Goal: Register for event/course

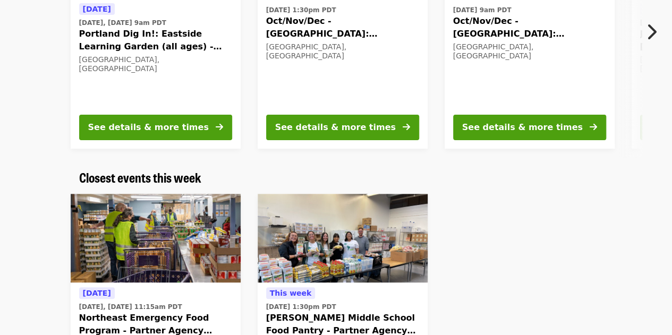
scroll to position [53, 0]
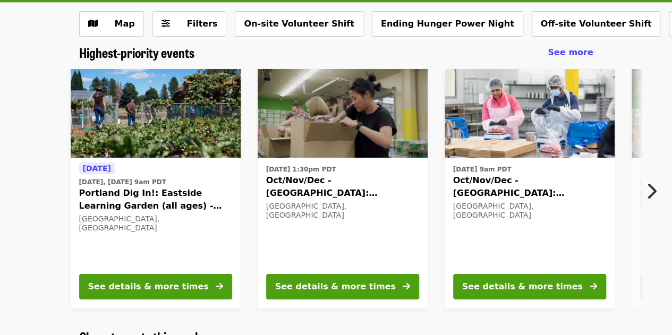
click at [322, 95] on img at bounding box center [343, 113] width 170 height 89
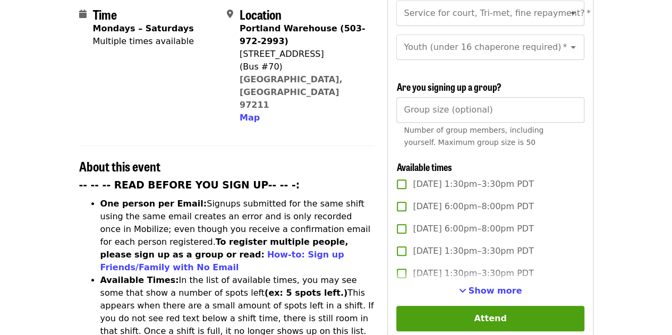
scroll to position [319, 0]
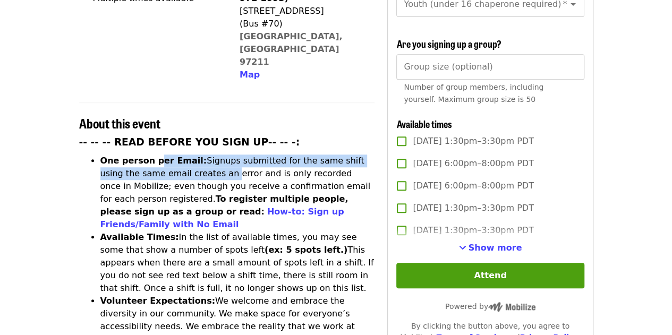
drag, startPoint x: 154, startPoint y: 120, endPoint x: 206, endPoint y: 123, distance: 51.6
click at [200, 155] on li "One person per Email: Signups submitted for the same shift using the same email…" at bounding box center [237, 193] width 275 height 77
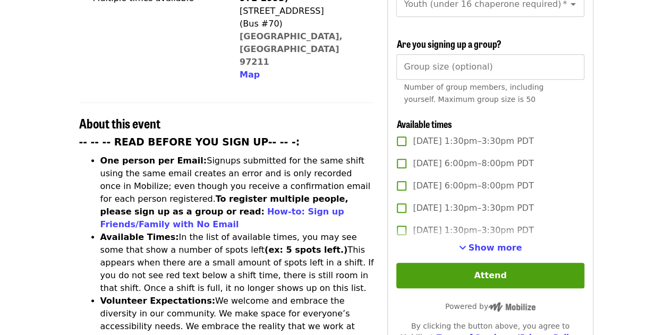
click at [206, 155] on li "One person per Email: Signups submitted for the same shift using the same email…" at bounding box center [237, 193] width 275 height 77
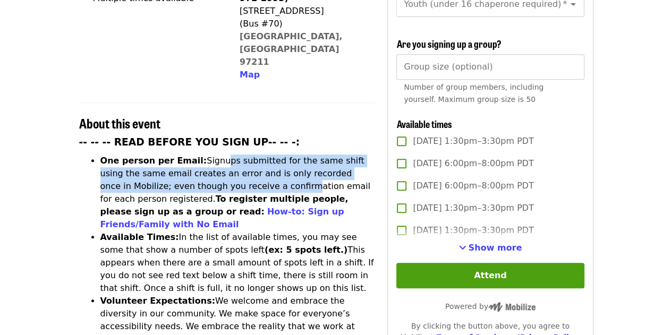
drag, startPoint x: 208, startPoint y: 115, endPoint x: 206, endPoint y: 135, distance: 20.4
click at [206, 155] on li "One person per Email: Signups submitted for the same shift using the same email…" at bounding box center [237, 193] width 275 height 77
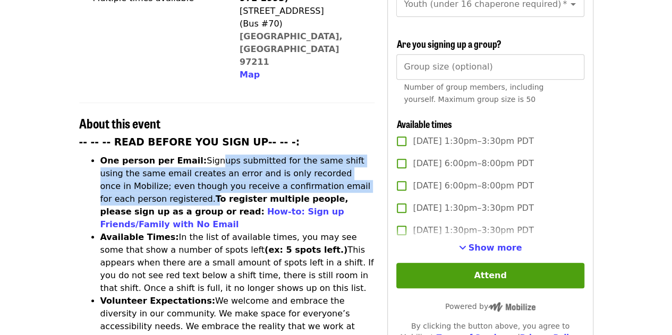
drag, startPoint x: 203, startPoint y: 114, endPoint x: 354, endPoint y: 141, distance: 153.7
click at [358, 155] on li "One person per Email: Signups submitted for the same shift using the same email…" at bounding box center [237, 193] width 275 height 77
click at [249, 155] on li "One person per Email: Signups submitted for the same shift using the same email…" at bounding box center [237, 193] width 275 height 77
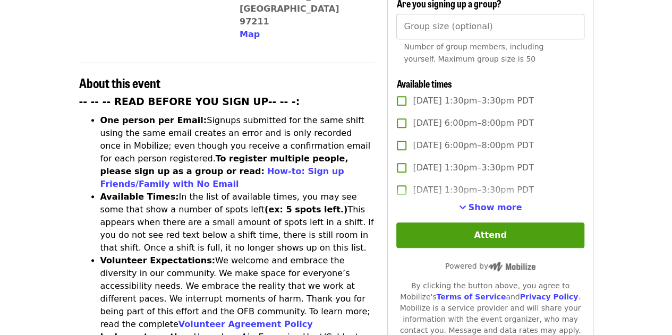
scroll to position [372, 0]
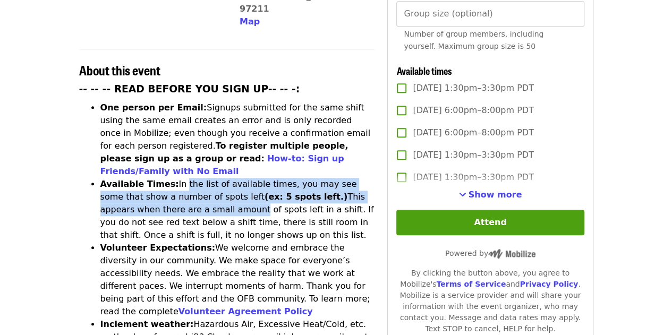
drag, startPoint x: 174, startPoint y: 129, endPoint x: 169, endPoint y: 156, distance: 28.1
click at [169, 178] on li "Available Times: In the list of available times, you may see some that show a n…" at bounding box center [237, 210] width 275 height 64
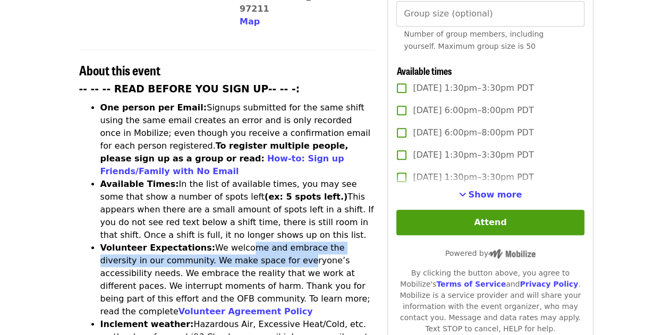
drag, startPoint x: 226, startPoint y: 190, endPoint x: 230, endPoint y: 199, distance: 9.8
click at [230, 242] on li "Volunteer Expectations: We welcome and embrace the diversity in our community. …" at bounding box center [237, 280] width 275 height 77
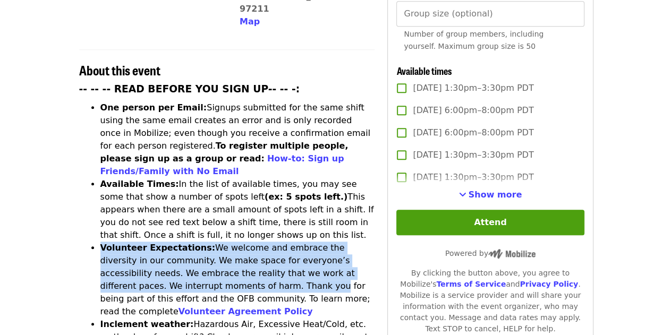
drag, startPoint x: 202, startPoint y: 183, endPoint x: 206, endPoint y: 225, distance: 41.7
click at [206, 225] on ul "One person per Email: Signups submitted for the same shift using the same email…" at bounding box center [227, 311] width 296 height 421
click at [206, 242] on li "Volunteer Expectations: We welcome and embrace the diversity in our community. …" at bounding box center [237, 280] width 275 height 77
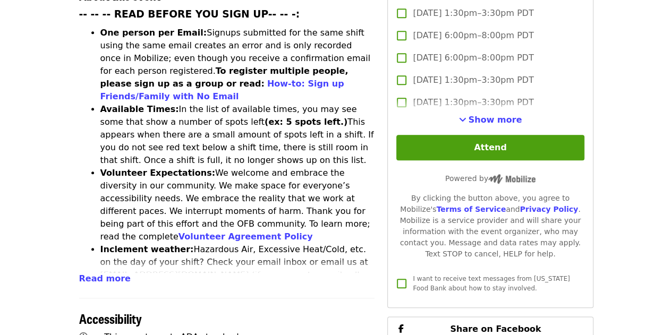
scroll to position [478, 0]
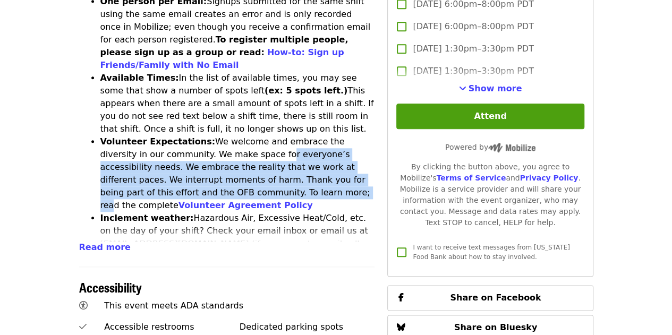
drag, startPoint x: 209, startPoint y: 95, endPoint x: 208, endPoint y: 136, distance: 41.4
click at [208, 136] on li "Volunteer Expectations: We welcome and embrace the diversity in our community. …" at bounding box center [237, 173] width 275 height 77
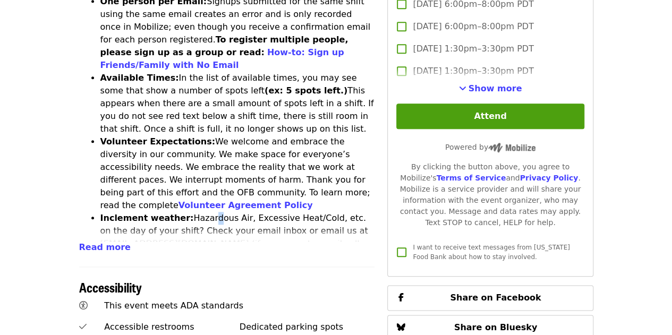
click at [200, 212] on li "Inclement weather: Hazardous Air, Excessive Heat/Cold, etc. on the day of your …" at bounding box center [237, 244] width 275 height 64
click at [108, 242] on span "Read more" at bounding box center [105, 247] width 52 height 10
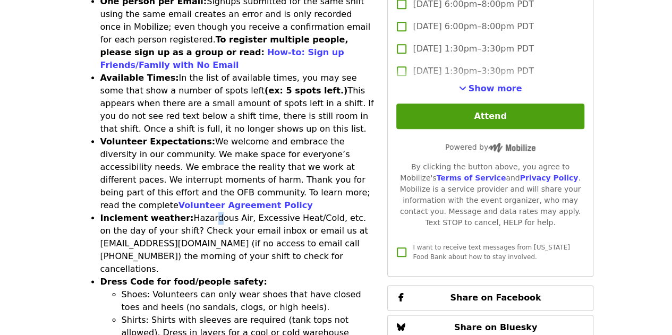
scroll to position [531, 0]
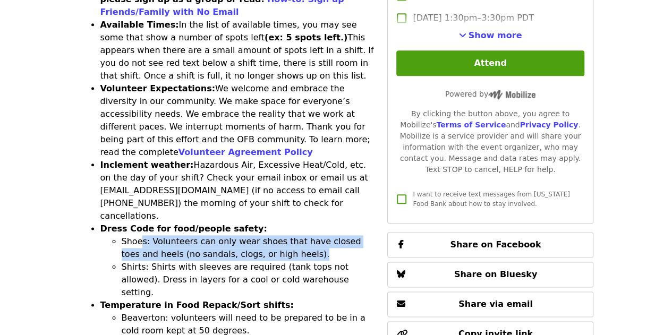
drag, startPoint x: 139, startPoint y: 165, endPoint x: 281, endPoint y: 185, distance: 143.7
click at [281, 235] on li "Shoes: Volunteers can only wear shoes that have closed toes and heels (no sanda…" at bounding box center [248, 248] width 253 height 26
drag, startPoint x: 239, startPoint y: 186, endPoint x: 105, endPoint y: 178, distance: 133.6
click at [105, 235] on ul "Shoes: Volunteers can only wear shoes that have closed toes and heels (no sanda…" at bounding box center [237, 267] width 275 height 64
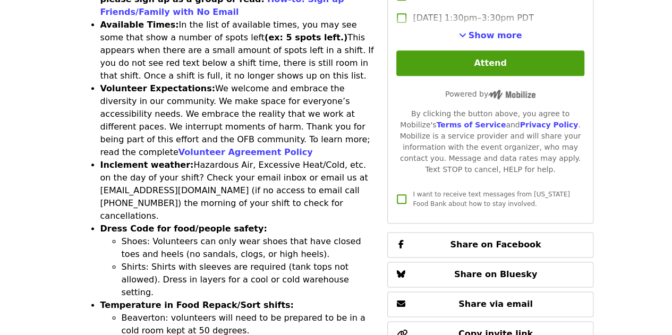
click at [206, 261] on li "Shirts: Shirts with sleeves are required (tank tops not allowed). Dress in laye…" at bounding box center [248, 280] width 253 height 38
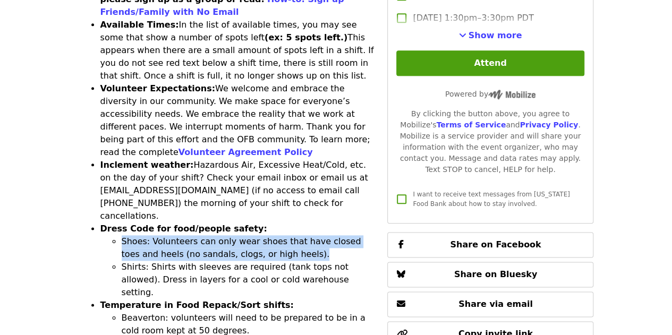
drag, startPoint x: 276, startPoint y: 184, endPoint x: 150, endPoint y: 186, distance: 125.4
click at [105, 235] on ul "Shoes: Volunteers can only wear shoes that have closed toes and heels (no sanda…" at bounding box center [237, 267] width 275 height 64
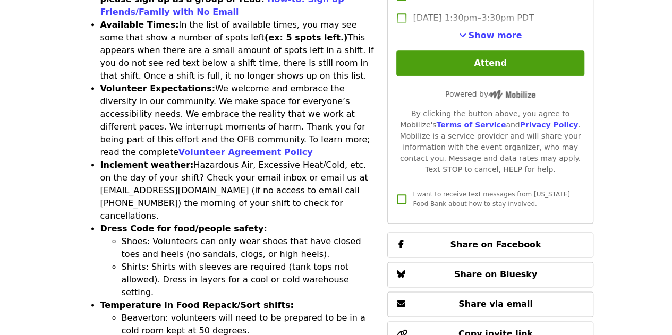
click at [239, 261] on li "Shirts: Shirts with sleeves are required (tank tops not allowed). Dress in laye…" at bounding box center [248, 280] width 253 height 38
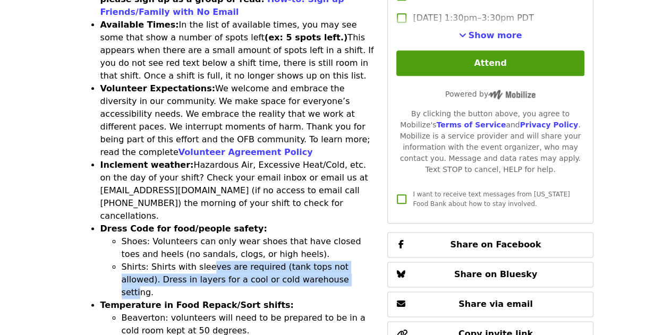
drag, startPoint x: 302, startPoint y: 208, endPoint x: 201, endPoint y: 201, distance: 101.2
click at [201, 261] on li "Shirts: Shirts with sleeves are required (tank tops not allowed). Dress in laye…" at bounding box center [248, 280] width 253 height 38
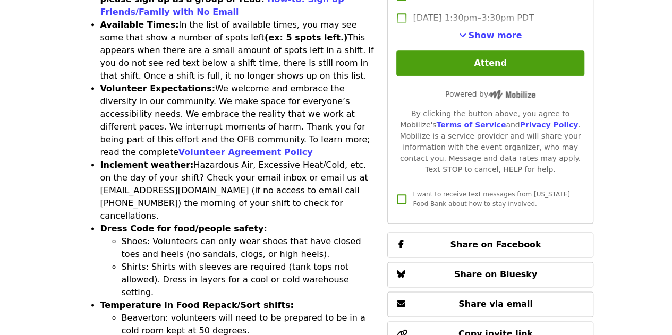
click at [200, 261] on li "Shirts: Shirts with sleeves are required (tank tops not allowed). Dress in laye…" at bounding box center [248, 280] width 253 height 38
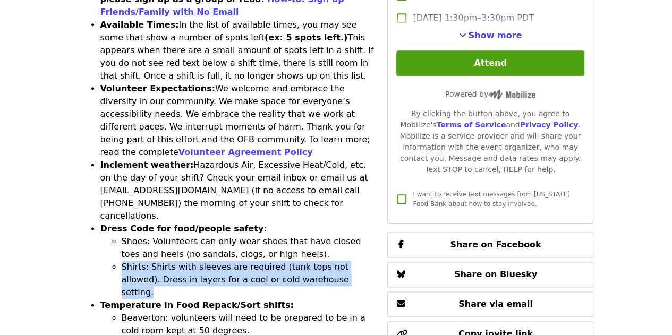
click at [200, 261] on li "Shirts: Shirts with sleeves are required (tank tops not allowed). Dress in laye…" at bounding box center [248, 280] width 253 height 38
click at [324, 261] on li "Shirts: Shirts with sleeves are required (tank tops not allowed). Dress in laye…" at bounding box center [248, 280] width 253 height 38
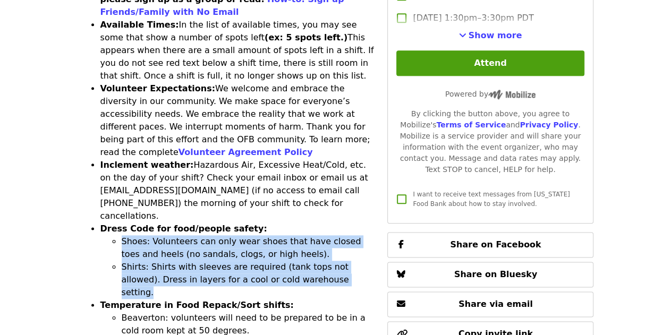
drag, startPoint x: 319, startPoint y: 209, endPoint x: 96, endPoint y: 179, distance: 225.1
click at [96, 179] on ul "One person per Email: Signups submitted for the same shift using the same email…" at bounding box center [227, 152] width 296 height 421
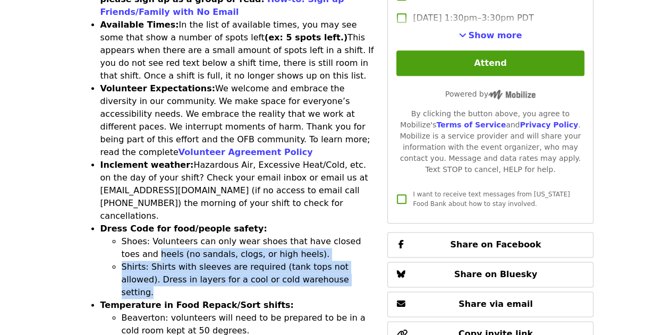
click at [137, 261] on li "Shirts: Shirts with sleeves are required (tank tops not allowed). Dress in laye…" at bounding box center [248, 280] width 253 height 38
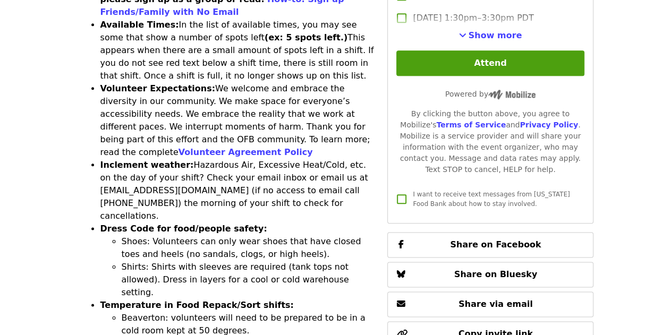
click at [208, 261] on li "Shirts: Shirts with sleeves are required (tank tops not allowed). Dress in laye…" at bounding box center [248, 280] width 253 height 38
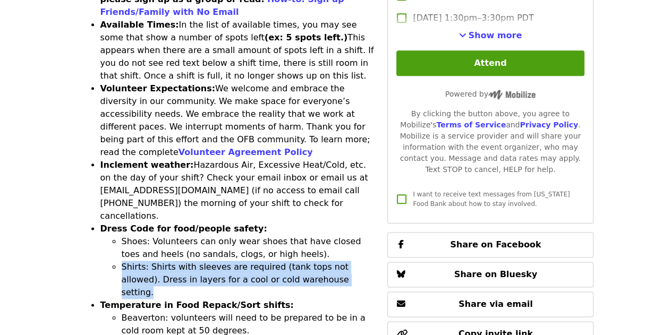
click at [208, 261] on li "Shirts: Shirts with sleeves are required (tank tops not allowed). Dress in laye…" at bounding box center [248, 280] width 253 height 38
click at [329, 261] on li "Shirts: Shirts with sleeves are required (tank tops not allowed). Dress in laye…" at bounding box center [248, 280] width 253 height 38
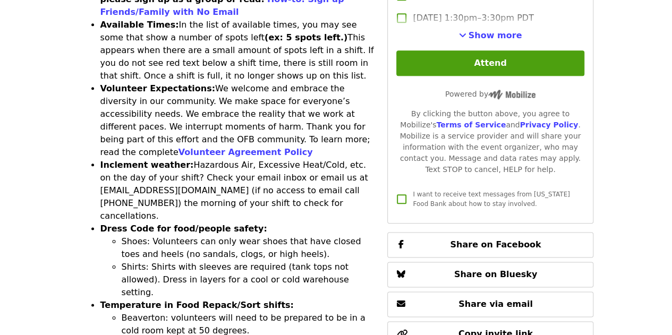
click at [291, 312] on li "Beaverton: volunteers will need to be prepared to be in a cold room kept at 50 …" at bounding box center [248, 325] width 253 height 26
drag, startPoint x: 285, startPoint y: 267, endPoint x: 100, endPoint y: 260, distance: 185.6
click at [100, 312] on ul "Beaverton: volunteers will need to be prepared to be in a cold room kept at 50 …" at bounding box center [237, 337] width 275 height 51
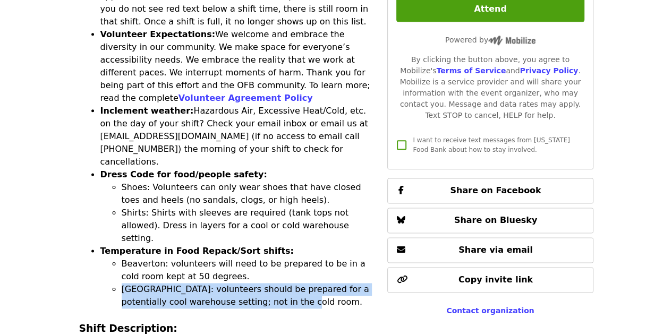
scroll to position [638, 0]
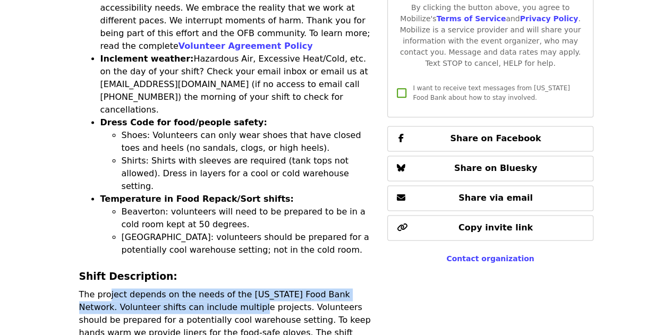
drag, startPoint x: 107, startPoint y: 213, endPoint x: 230, endPoint y: 226, distance: 124.0
click at [227, 288] on p "The project depends on the needs of the [US_STATE] Food Bank Network. Volunteer…" at bounding box center [227, 320] width 296 height 64
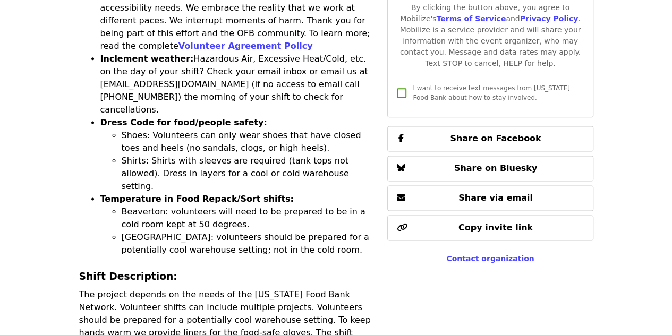
click at [230, 288] on p "The project depends on the needs of the [US_STATE] Food Bank Network. Volunteer…" at bounding box center [227, 320] width 296 height 64
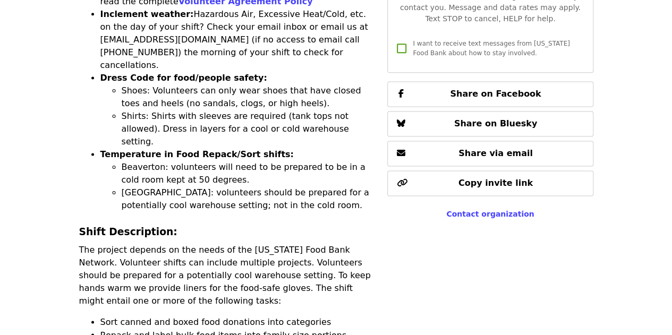
scroll to position [744, 0]
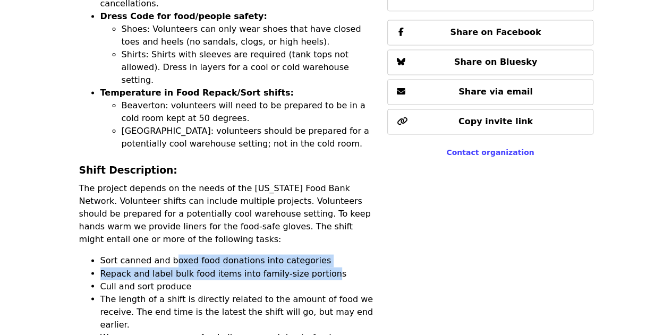
drag, startPoint x: 180, startPoint y: 179, endPoint x: 321, endPoint y: 184, distance: 142.0
click at [321, 267] on li "Repack and label bulk food items into family-size portions" at bounding box center [237, 273] width 275 height 13
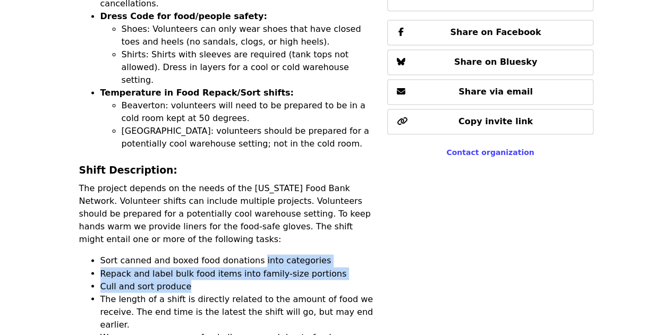
drag, startPoint x: 249, startPoint y: 169, endPoint x: 247, endPoint y: 209, distance: 39.4
click at [247, 280] on li "Cull and sort produce" at bounding box center [237, 286] width 275 height 13
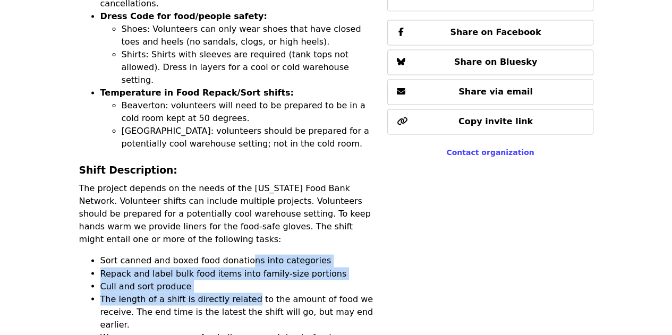
drag, startPoint x: 239, startPoint y: 175, endPoint x: 243, endPoint y: 213, distance: 38.0
click at [244, 293] on li "The length of a shift is directly related to the amount of food we receive. The…" at bounding box center [237, 312] width 275 height 38
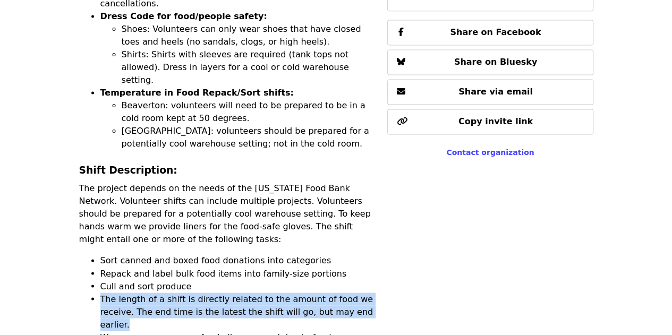
drag, startPoint x: 97, startPoint y: 219, endPoint x: 356, endPoint y: 231, distance: 259.5
drag, startPoint x: 352, startPoint y: 228, endPoint x: 335, endPoint y: 227, distance: 17.1
click at [352, 293] on li "The length of a shift is directly related to the amount of food we receive. The…" at bounding box center [237, 312] width 275 height 38
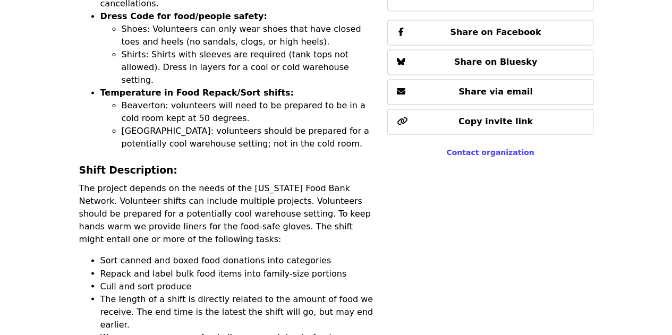
click at [135, 293] on li "The length of a shift is directly related to the amount of food we receive. The…" at bounding box center [237, 312] width 275 height 38
drag, startPoint x: 119, startPoint y: 207, endPoint x: 168, endPoint y: 210, distance: 49.0
drag, startPoint x: 414, startPoint y: 222, endPoint x: 377, endPoint y: 222, distance: 37.7
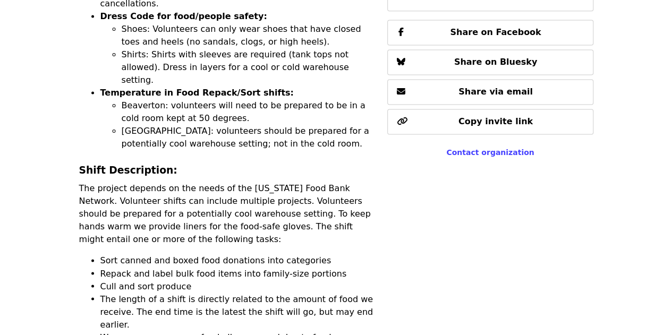
click at [345, 293] on li "The length of a shift is directly related to the amount of food we receive. The…" at bounding box center [237, 312] width 275 height 38
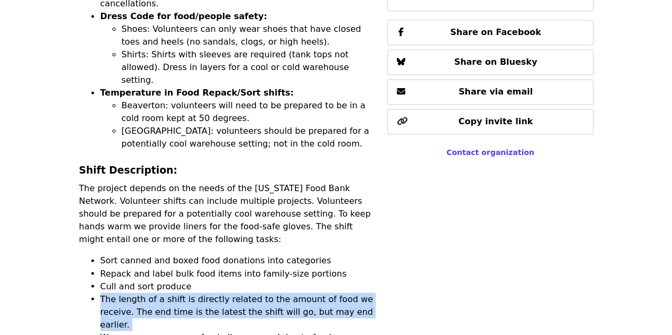
click at [345, 293] on li "The length of a shift is directly related to the amount of food we receive. The…" at bounding box center [237, 312] width 275 height 38
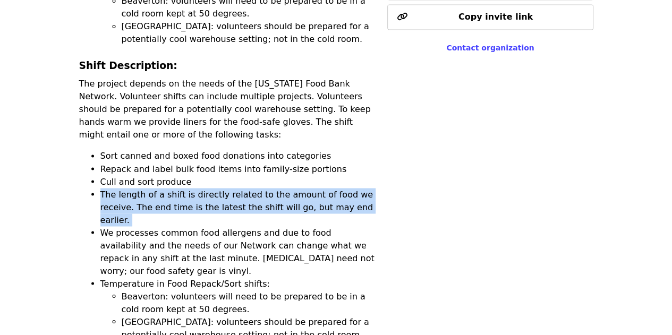
scroll to position [850, 0]
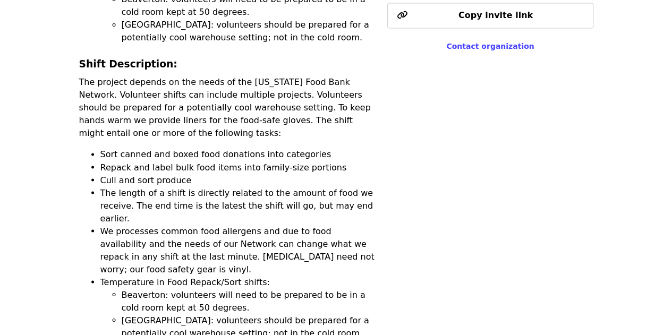
click at [179, 225] on li "We processes common food allergens and due to food availability and the needs o…" at bounding box center [237, 250] width 275 height 51
click at [129, 225] on li "We processes common food allergens and due to food availability and the needs o…" at bounding box center [237, 250] width 275 height 51
click at [130, 225] on li "We processes common food allergens and due to food availability and the needs o…" at bounding box center [237, 250] width 275 height 51
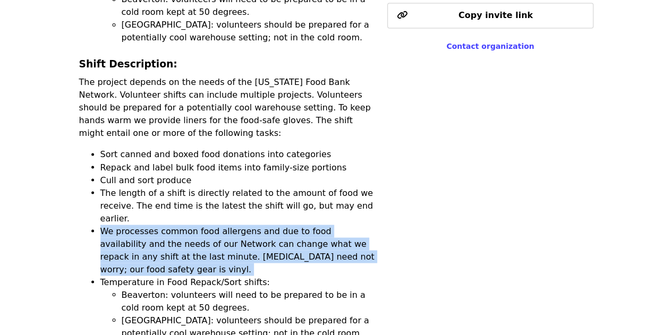
click at [130, 225] on li "We processes common food allergens and due to food availability and the needs o…" at bounding box center [237, 250] width 275 height 51
click at [160, 225] on li "We processes common food allergens and due to food availability and the needs o…" at bounding box center [237, 250] width 275 height 51
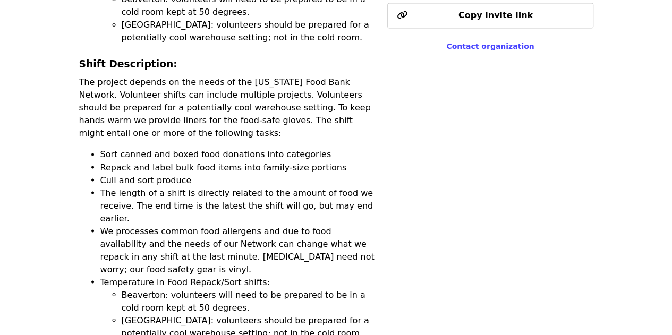
click at [169, 276] on li "Temperature in Food Repack/Sort shifts: [GEOGRAPHIC_DATA]: volunteers will need…" at bounding box center [237, 308] width 275 height 64
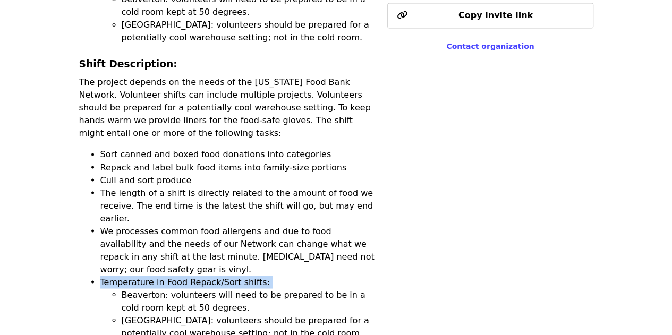
click at [169, 276] on li "Temperature in Food Repack/Sort shifts: [GEOGRAPHIC_DATA]: volunteers will need…" at bounding box center [237, 308] width 275 height 64
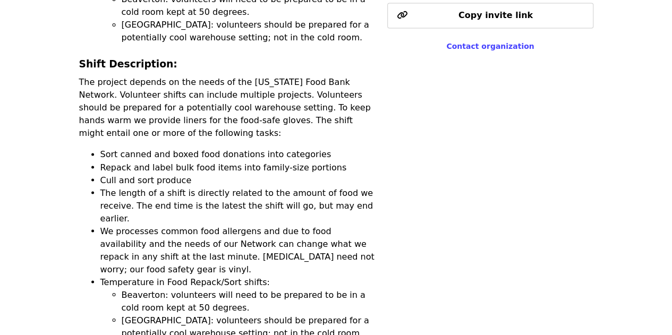
click at [213, 288] on li "Beaverton: volunteers will need to be prepared to be in a cold room kept at 50 …" at bounding box center [248, 301] width 253 height 26
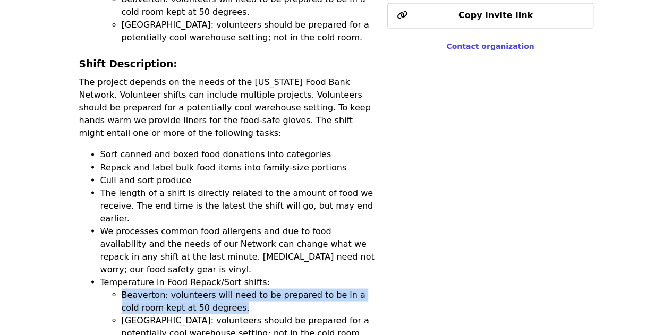
drag, startPoint x: 184, startPoint y: 185, endPoint x: 189, endPoint y: 182, distance: 6.5
click at [92, 181] on ul "Sort canned and boxed food donations into categories Repack and label bulk food…" at bounding box center [227, 243] width 296 height 191
click at [253, 288] on li "Beaverton: volunteers will need to be prepared to be in a cold room kept at 50 …" at bounding box center [248, 301] width 253 height 26
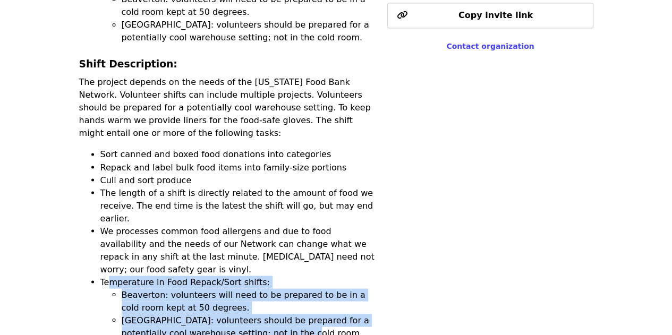
drag, startPoint x: 289, startPoint y: 224, endPoint x: 111, endPoint y: 175, distance: 184.7
click at [111, 276] on li "Temperature in Food Repack/Sort shifts: [GEOGRAPHIC_DATA]: volunteers will need…" at bounding box center [237, 308] width 275 height 64
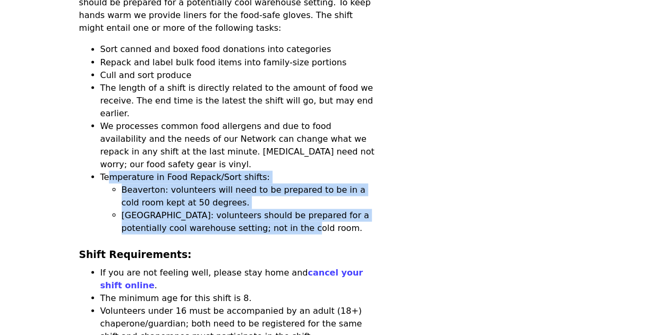
scroll to position [956, 0]
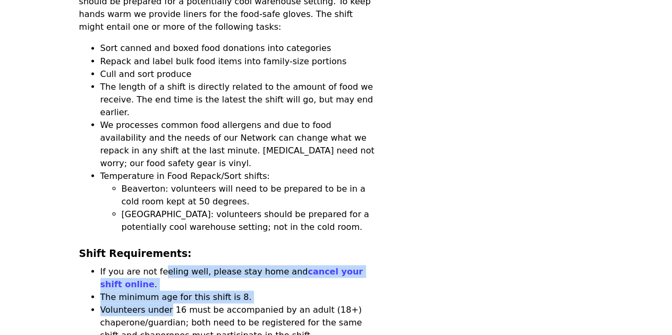
drag, startPoint x: 162, startPoint y: 166, endPoint x: 164, endPoint y: 182, distance: 16.1
click at [164, 303] on li "Volunteers under 16 must be accompanied by an adult (18+) chaperone/guardian; b…" at bounding box center [237, 322] width 275 height 38
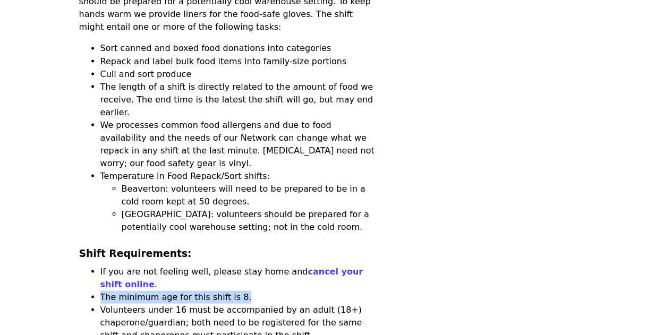
drag, startPoint x: 259, startPoint y: 177, endPoint x: 84, endPoint y: 179, distance: 174.8
click at [168, 303] on li "Volunteers under 16 must be accompanied by an adult (18+) chaperone/guardian; b…" at bounding box center [237, 322] width 275 height 38
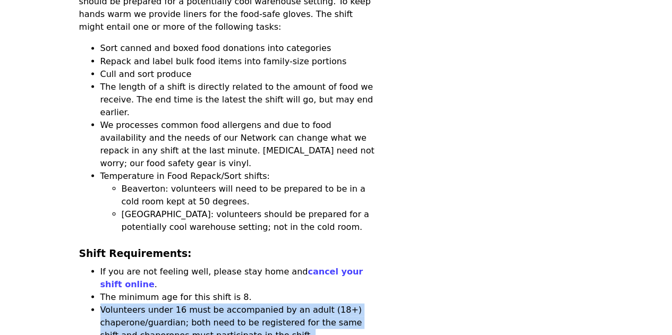
click at [168, 303] on li "Volunteers under 16 must be accompanied by an adult (18+) chaperone/guardian; b…" at bounding box center [237, 322] width 275 height 38
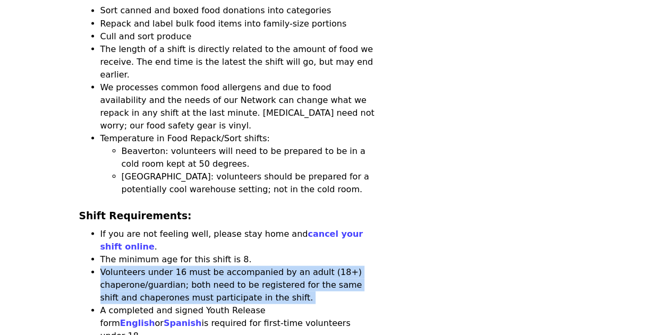
scroll to position [1009, 0]
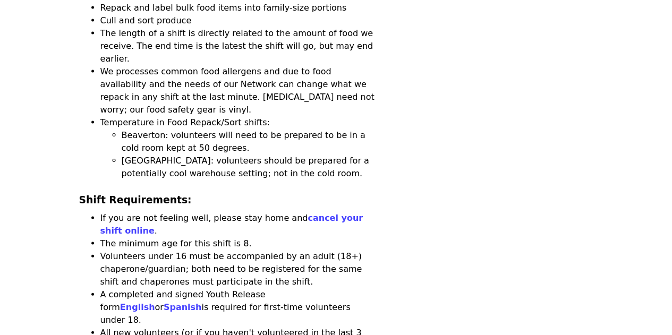
click at [159, 288] on li "A completed and signed Youth Release form English or Spanish is required for fi…" at bounding box center [237, 307] width 275 height 38
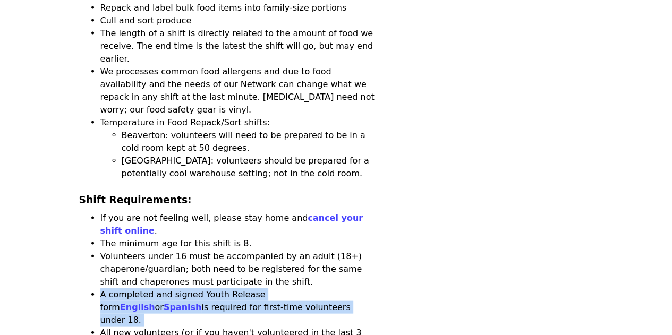
click at [159, 288] on li "A completed and signed Youth Release form English or Spanish is required for fi…" at bounding box center [237, 307] width 275 height 38
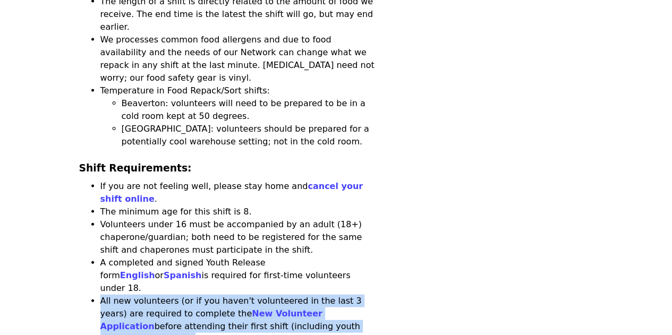
scroll to position [1063, 0]
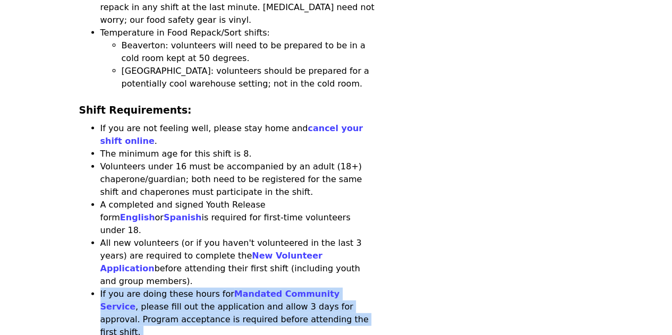
scroll to position [1116, 0]
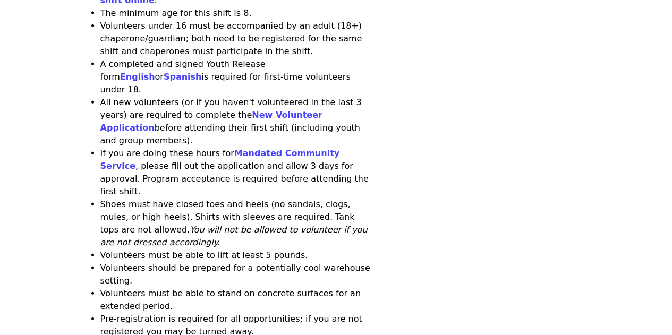
scroll to position [1275, 0]
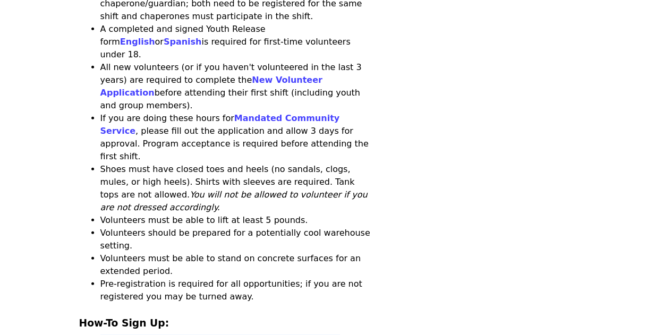
drag, startPoint x: 189, startPoint y: 164, endPoint x: 191, endPoint y: 142, distance: 21.4
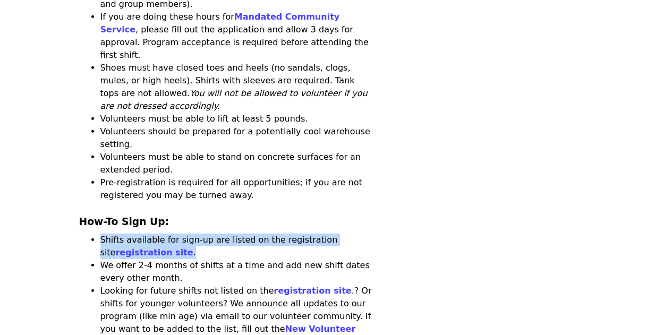
scroll to position [1488, 0]
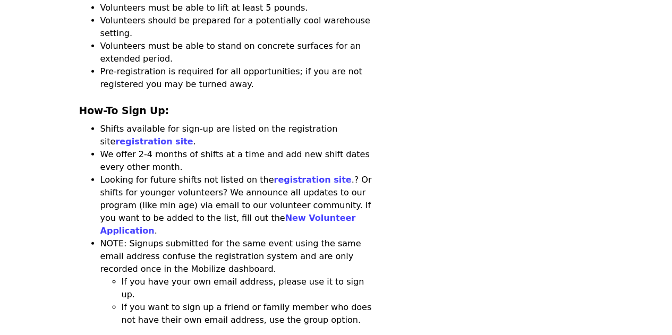
drag, startPoint x: 418, startPoint y: 138, endPoint x: 410, endPoint y: 172, distance: 34.8
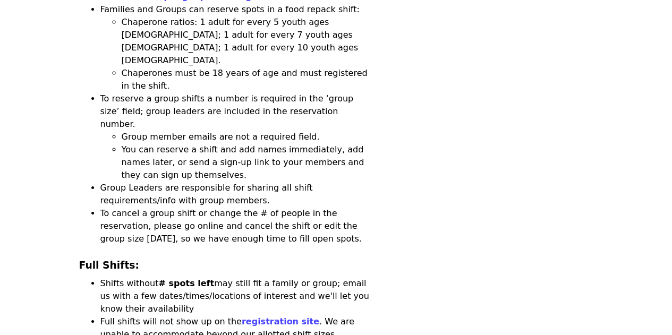
scroll to position [1913, 0]
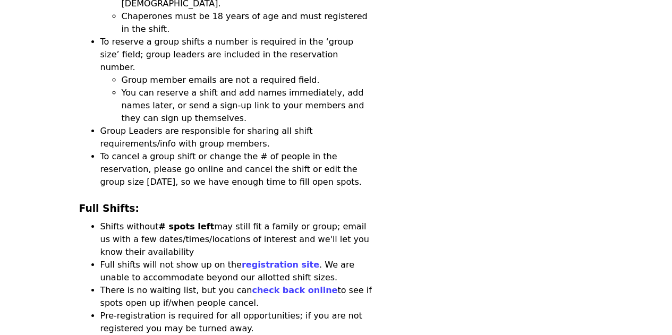
drag, startPoint x: 106, startPoint y: 116, endPoint x: 450, endPoint y: 139, distance: 345.0
drag, startPoint x: 270, startPoint y: 133, endPoint x: 274, endPoint y: 156, distance: 23.1
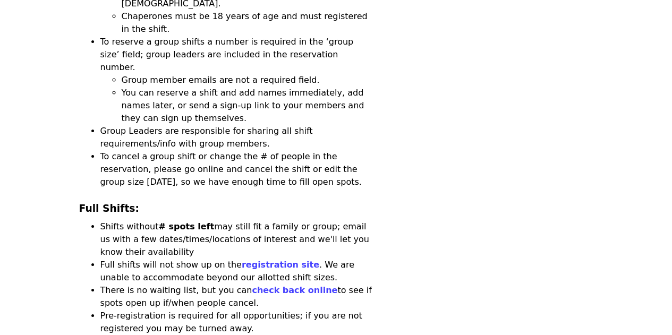
drag, startPoint x: 106, startPoint y: 128, endPoint x: 355, endPoint y: 240, distance: 273.0
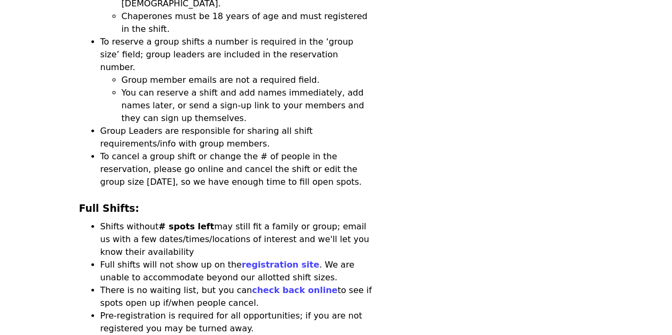
drag, startPoint x: 308, startPoint y: 270, endPoint x: 290, endPoint y: 239, distance: 36.2
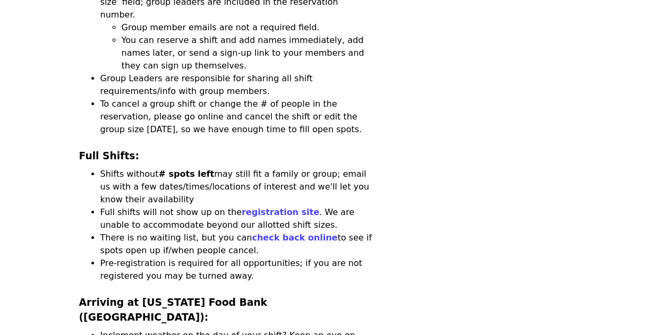
scroll to position [2178, 0]
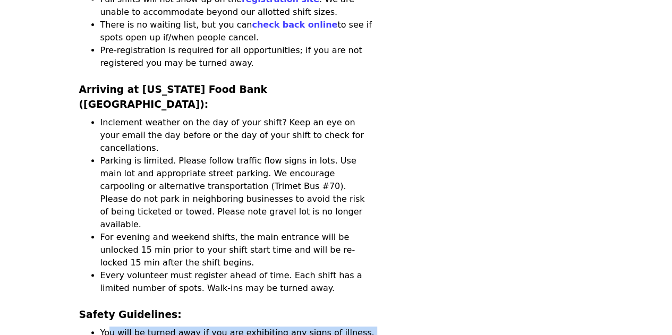
drag, startPoint x: 109, startPoint y: 46, endPoint x: 253, endPoint y: 177, distance: 194.4
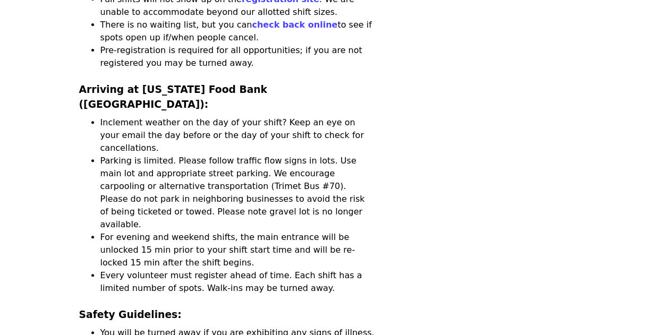
click at [254, 178] on div "-- -- -- READ BEFORE YOU SIGN UP-- -- -: One person per Email: Signups submitte…" at bounding box center [227, 113] width 296 height 3677
drag, startPoint x: 257, startPoint y: 177, endPoint x: 229, endPoint y: 143, distance: 44.1
click at [229, 143] on div "-- -- -- READ BEFORE YOU SIGN UP-- -- -: One person per Email: Signups submitte…" at bounding box center [227, 113] width 296 height 3677
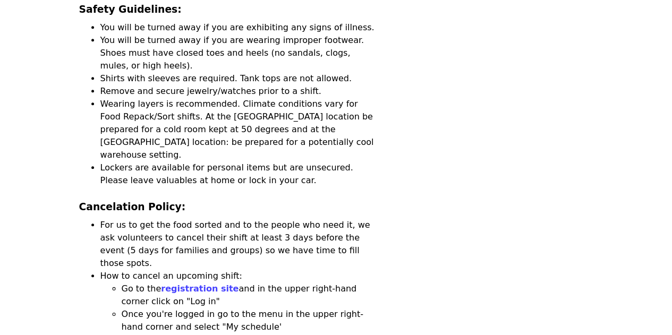
scroll to position [2603, 0]
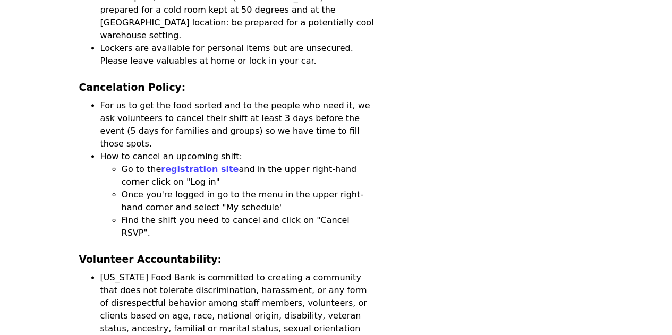
drag, startPoint x: 189, startPoint y: 169, endPoint x: 172, endPoint y: 192, distance: 28.4
drag, startPoint x: 108, startPoint y: 165, endPoint x: 367, endPoint y: 217, distance: 263.9
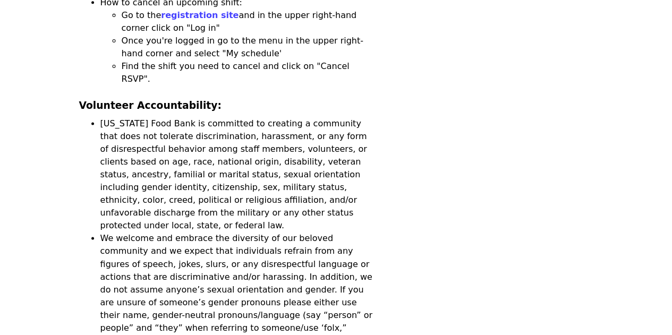
scroll to position [2763, 0]
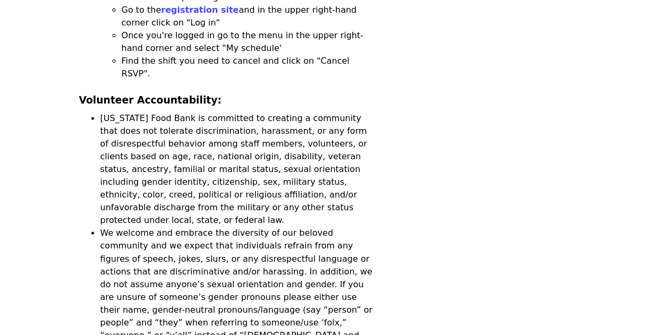
drag, startPoint x: 266, startPoint y: 72, endPoint x: 379, endPoint y: 123, distance: 123.6
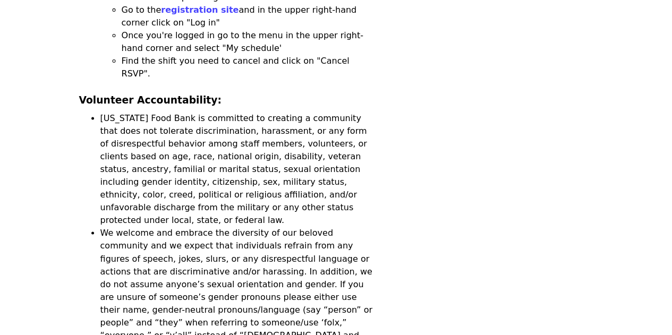
drag, startPoint x: 315, startPoint y: 133, endPoint x: 377, endPoint y: 190, distance: 84.6
drag, startPoint x: 384, startPoint y: 220, endPoint x: 310, endPoint y: 188, distance: 80.6
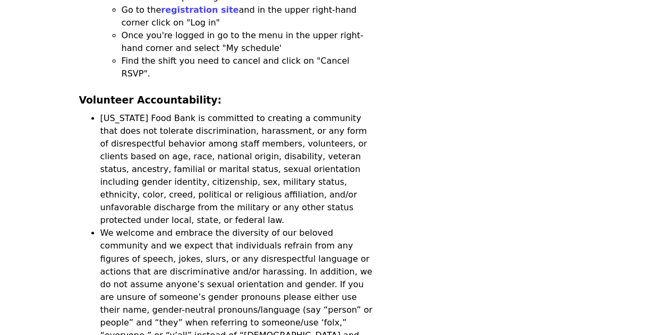
drag, startPoint x: 243, startPoint y: 182, endPoint x: 360, endPoint y: 212, distance: 121.1
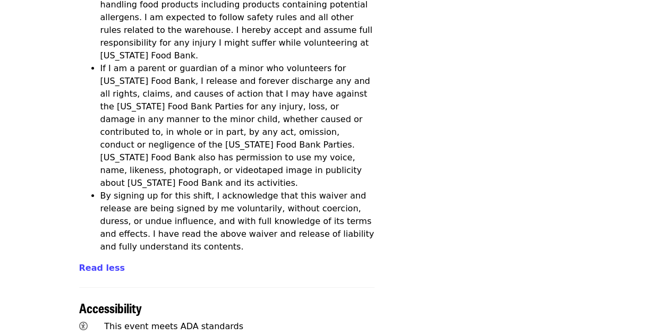
scroll to position [3878, 0]
